Goal: Task Accomplishment & Management: Use online tool/utility

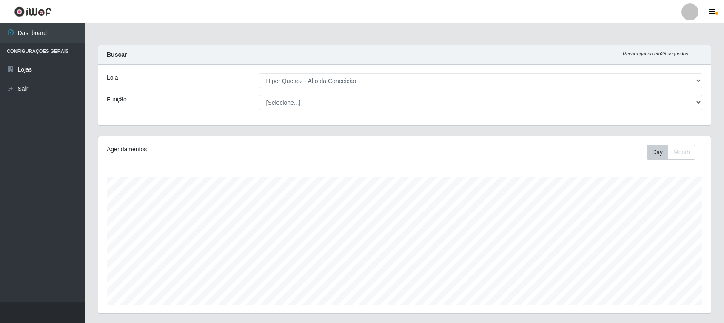
select select "515"
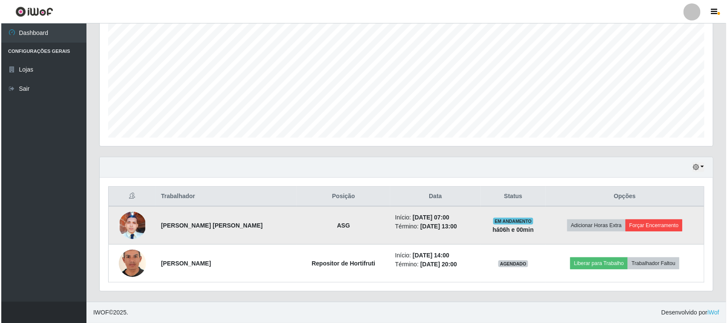
scroll to position [177, 613]
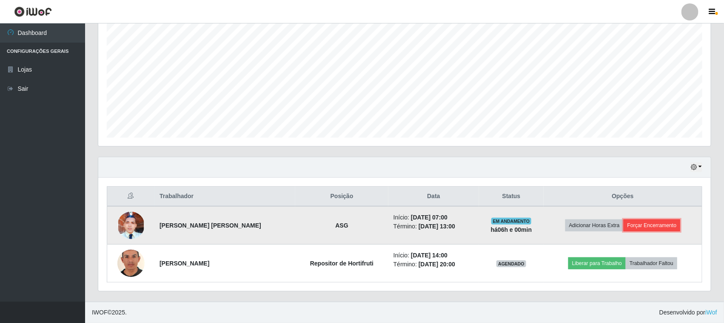
click at [664, 226] on button "Forçar Encerramento" at bounding box center [652, 225] width 57 height 12
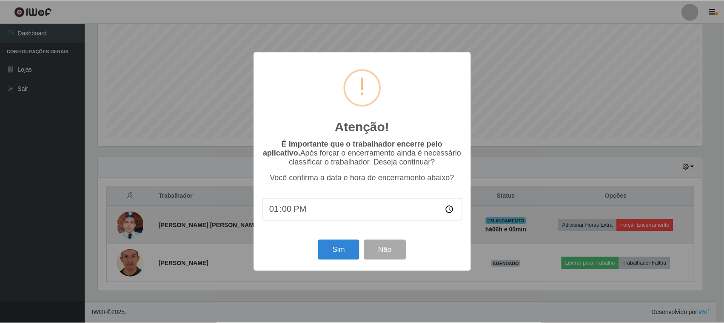
scroll to position [177, 607]
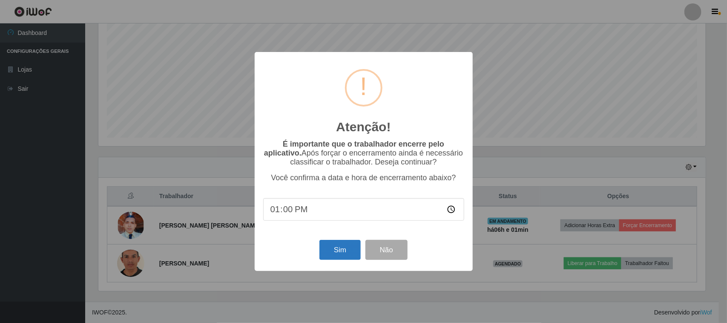
type input "13:01"
click at [335, 248] on button "Sim" at bounding box center [339, 250] width 41 height 20
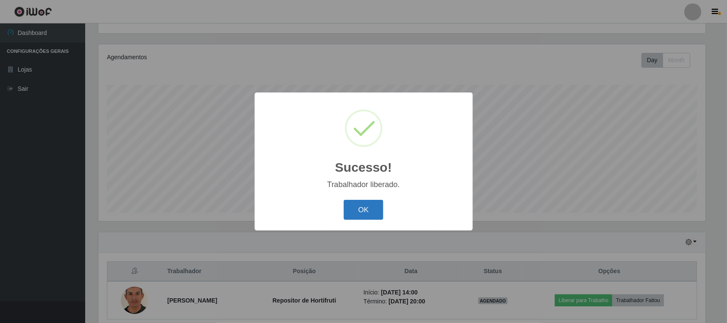
click at [350, 209] on button "OK" at bounding box center [363, 210] width 40 height 20
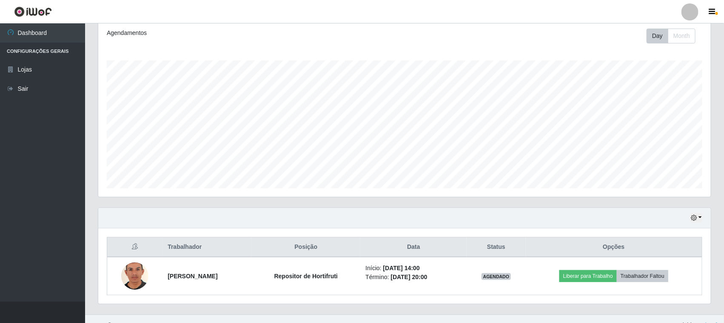
scroll to position [130, 0]
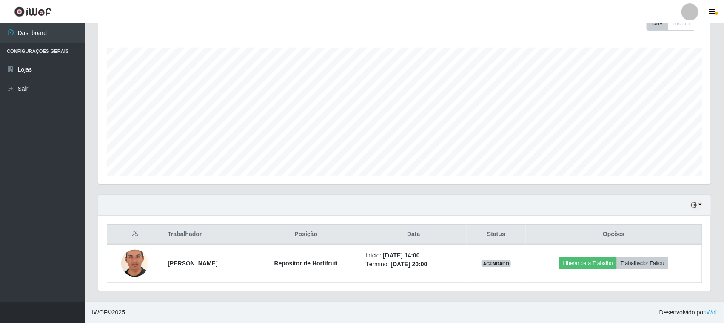
click at [695, 214] on div "Hoje 1 dia 3 dias 1 Semana Não encerrados" at bounding box center [404, 205] width 613 height 20
click at [694, 207] on icon "button" at bounding box center [694, 205] width 6 height 6
drag, startPoint x: 670, startPoint y: 165, endPoint x: 671, endPoint y: 158, distance: 6.8
click at [671, 158] on div "Hoje 1 dia 3 dias 1 Semana Não encerrados" at bounding box center [668, 155] width 68 height 90
click at [671, 158] on button "3 dias" at bounding box center [668, 155] width 67 height 18
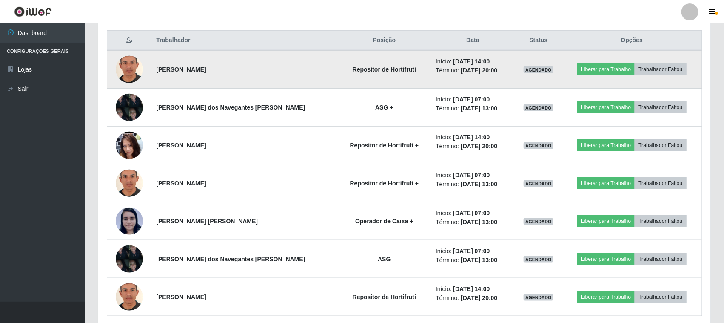
scroll to position [304, 0]
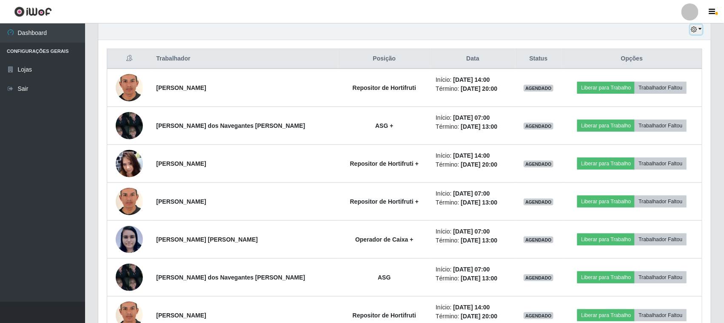
click at [696, 29] on icon "button" at bounding box center [694, 29] width 6 height 6
click at [692, 32] on icon "button" at bounding box center [694, 29] width 6 height 6
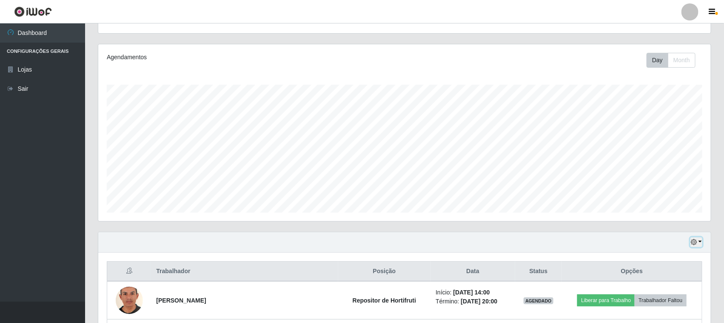
scroll to position [92, 0]
